Goal: Contribute content: Add original content to the website for others to see

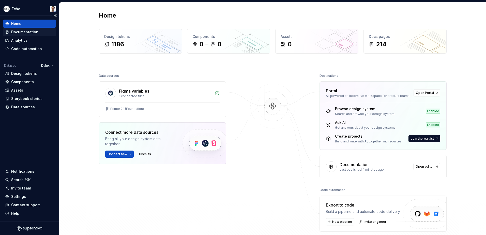
click at [15, 33] on div "Documentation" at bounding box center [24, 31] width 27 height 5
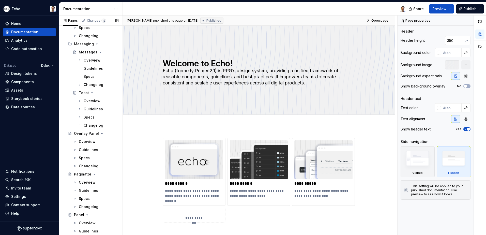
scroll to position [1270, 0]
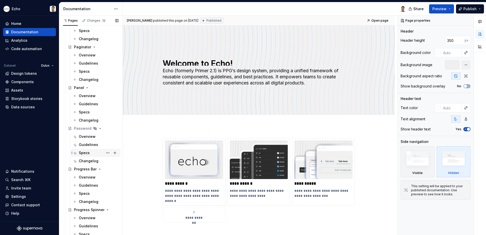
click at [86, 152] on div "Specs" at bounding box center [84, 152] width 11 height 5
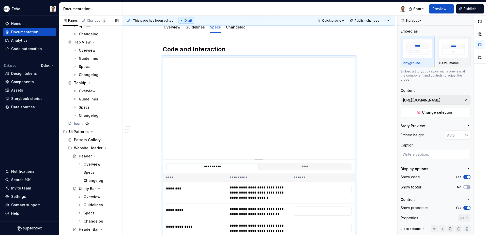
scroll to position [2036, 0]
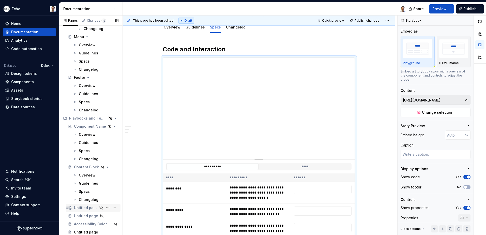
click at [82, 209] on div "Untitled page" at bounding box center [86, 207] width 24 height 5
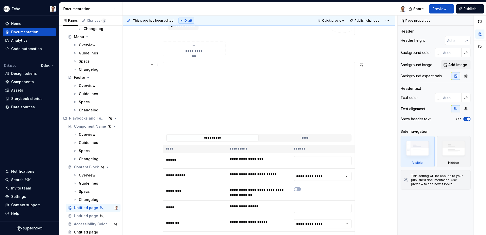
scroll to position [72, 0]
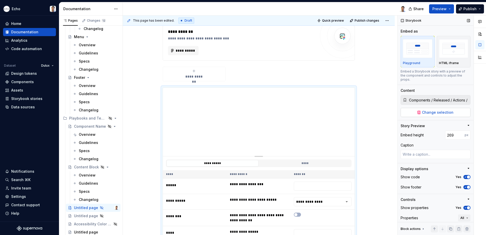
click at [426, 112] on span "Change selection" at bounding box center [437, 112] width 31 height 5
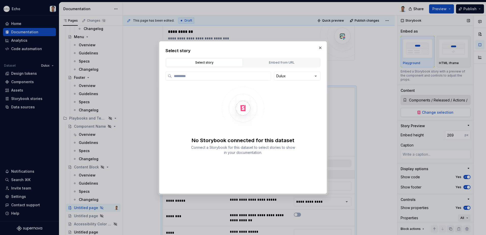
type textarea "*"
click at [314, 75] on div "Select story Select story Embed from URL Dulux No Storybook connected for this …" at bounding box center [243, 117] width 486 height 235
click at [181, 76] on div "Select story Select story Embed from URL Dulux No Storybook connected for this …" at bounding box center [243, 117] width 486 height 235
click at [181, 76] on input "search" at bounding box center [221, 75] width 99 height 5
click at [193, 73] on label at bounding box center [217, 75] width 105 height 9
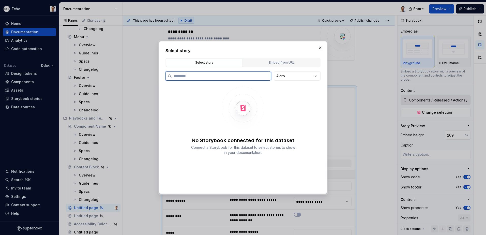
click at [193, 73] on input "search" at bounding box center [221, 75] width 99 height 5
type input "**********"
click at [271, 62] on div "Embed from URL" at bounding box center [281, 62] width 73 height 5
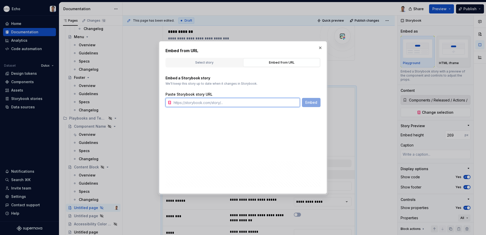
click at [192, 102] on input "text" at bounding box center [235, 102] width 128 height 9
type textarea "*"
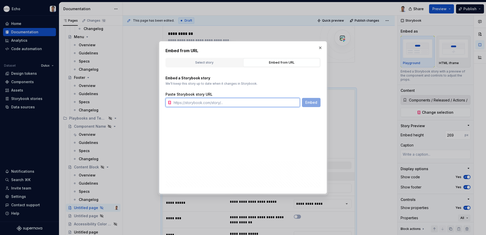
scroll to position [74, 0]
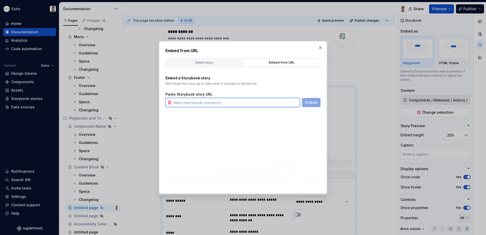
click at [189, 104] on input "text" at bounding box center [235, 102] width 128 height 9
paste input "[URL][DOMAIN_NAME]"
type input "[URL][DOMAIN_NAME]"
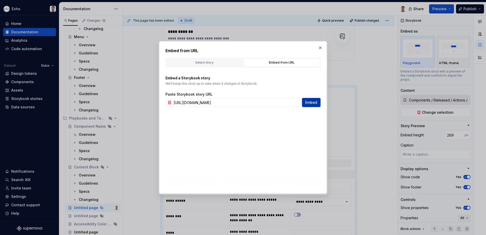
scroll to position [0, 0]
click at [308, 103] on span "Embed" at bounding box center [311, 102] width 12 height 5
type textarea "*"
type input "[URL][DOMAIN_NAME]"
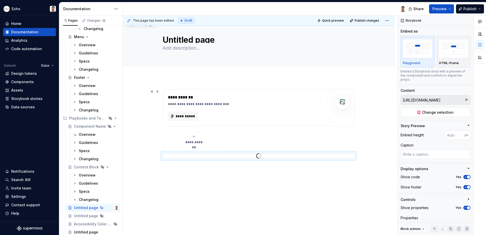
scroll to position [74, 0]
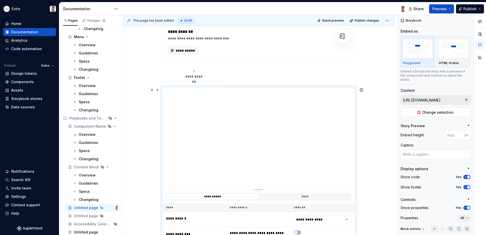
type textarea "*"
